Goal: Information Seeking & Learning: Learn about a topic

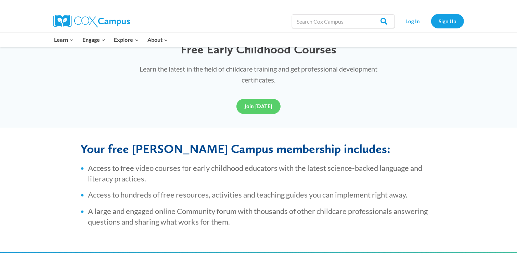
scroll to position [205, 0]
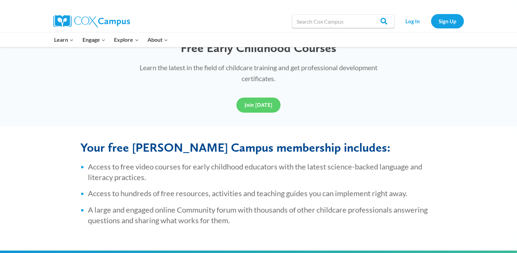
click at [195, 174] on li "Access to free video courses for early childhood educators with the latest scie…" at bounding box center [262, 171] width 348 height 21
click at [250, 111] on link "Join Today" at bounding box center [258, 105] width 44 height 15
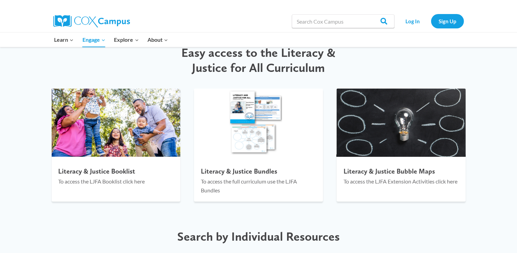
scroll to position [731, 0]
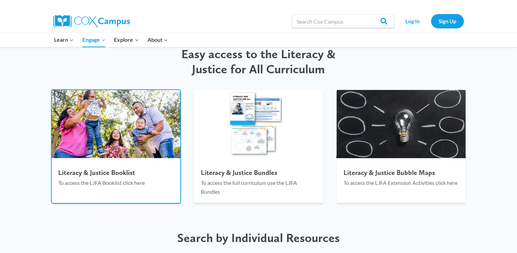
click at [141, 133] on img at bounding box center [116, 124] width 129 height 68
